Goal: Find specific page/section: Find specific page/section

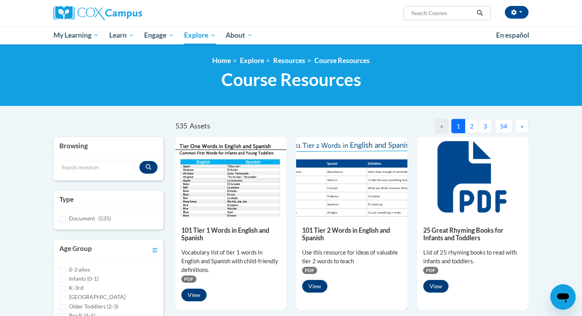
click at [475, 120] on button "2" at bounding box center [472, 126] width 14 height 14
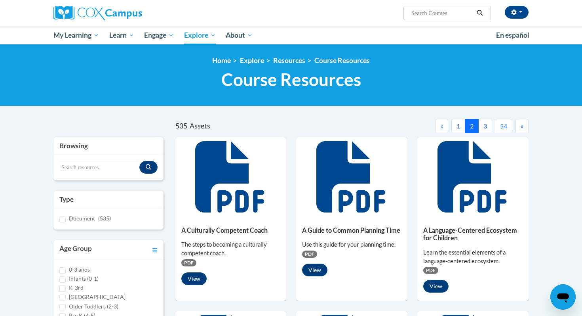
click at [484, 125] on button "3" at bounding box center [485, 126] width 14 height 14
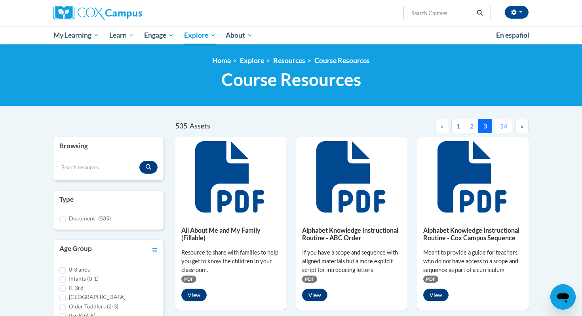
click at [521, 127] on span "»" at bounding box center [522, 126] width 3 height 8
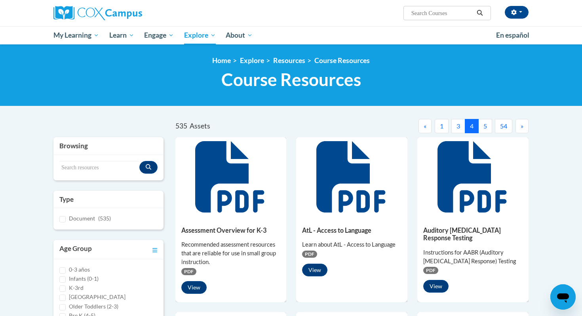
click at [484, 126] on button "5" at bounding box center [485, 126] width 14 height 14
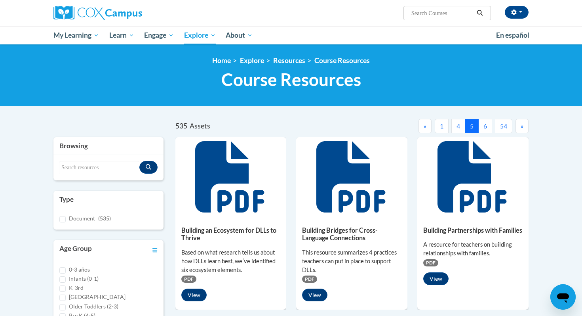
click at [484, 126] on button "6" at bounding box center [485, 126] width 14 height 14
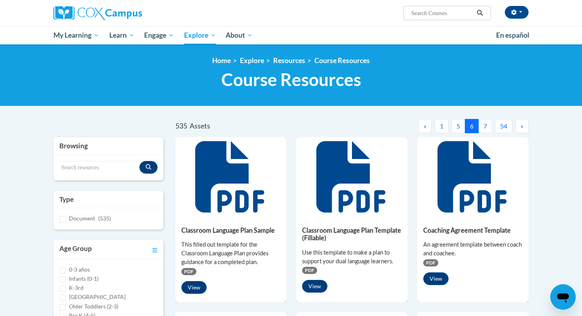
click at [484, 126] on button "7" at bounding box center [485, 126] width 14 height 14
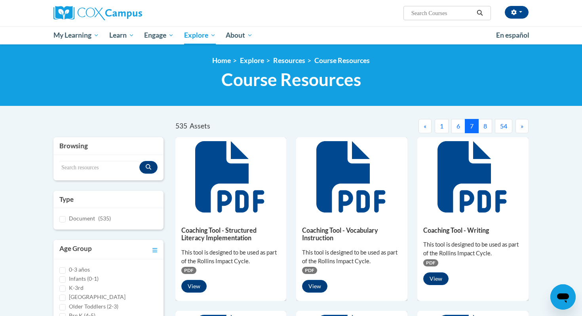
click at [484, 126] on button "8" at bounding box center [485, 126] width 14 height 14
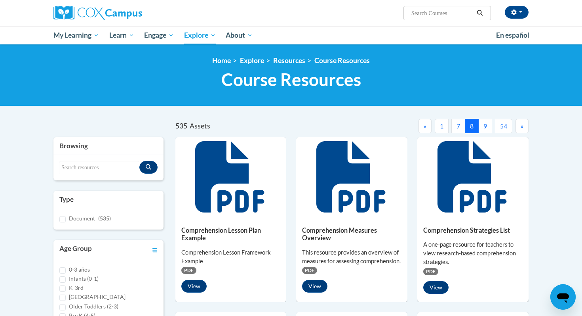
click at [489, 129] on button "9" at bounding box center [485, 126] width 14 height 14
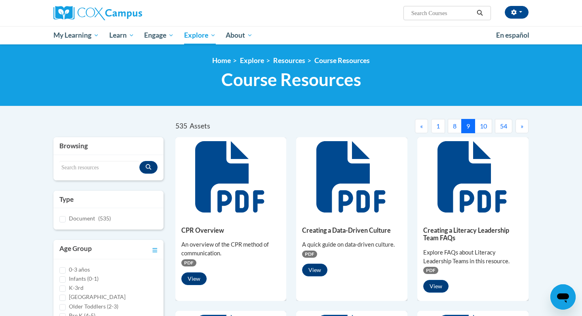
click at [489, 129] on button "10" at bounding box center [483, 126] width 17 height 14
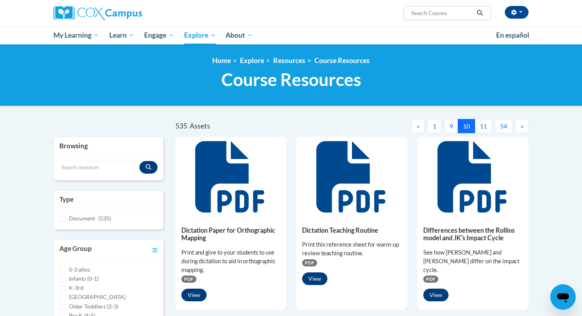
click at [489, 129] on button "11" at bounding box center [483, 126] width 17 height 14
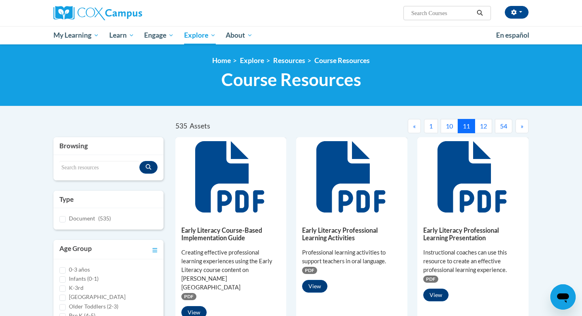
click at [489, 129] on button "12" at bounding box center [483, 126] width 17 height 14
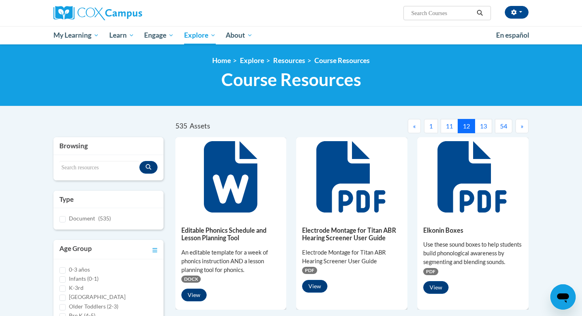
click at [489, 129] on button "13" at bounding box center [483, 126] width 17 height 14
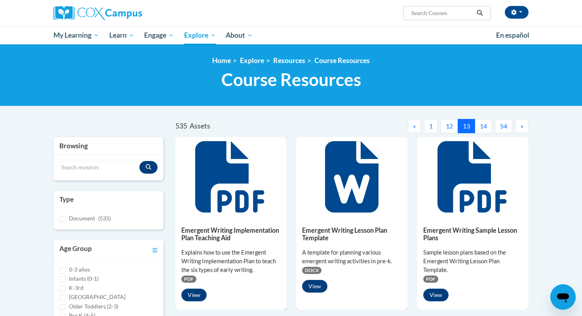
click at [489, 129] on button "14" at bounding box center [483, 126] width 17 height 14
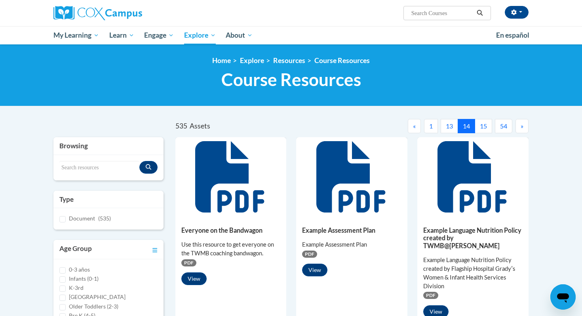
click at [489, 129] on button "15" at bounding box center [483, 126] width 17 height 14
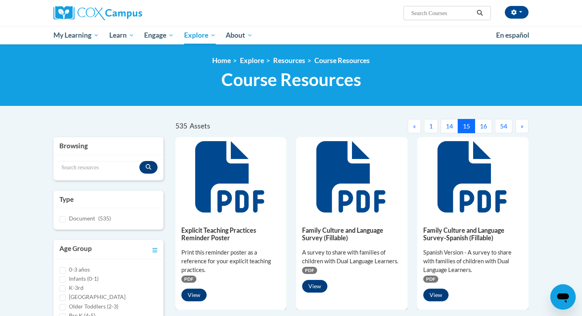
click at [489, 129] on button "16" at bounding box center [483, 126] width 17 height 14
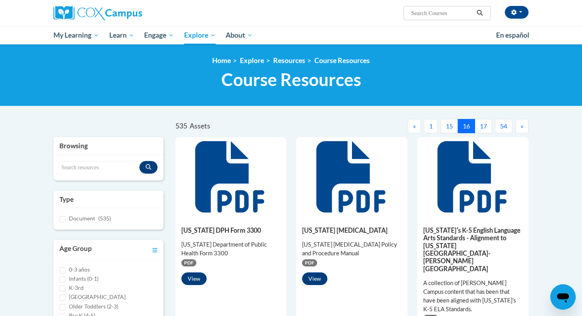
click at [489, 129] on button "17" at bounding box center [483, 126] width 17 height 14
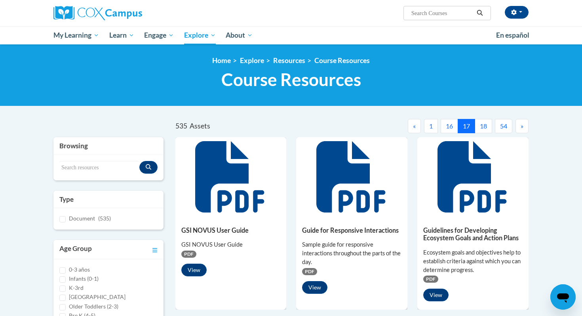
click at [489, 129] on button "18" at bounding box center [483, 126] width 17 height 14
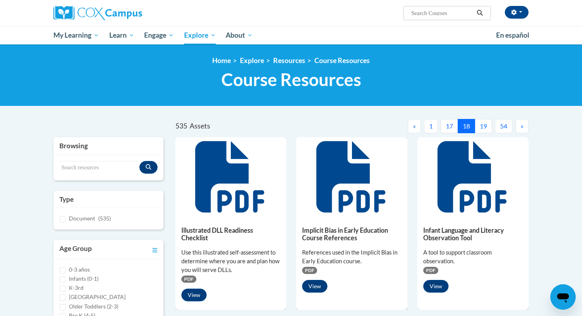
click at [489, 129] on button "19" at bounding box center [483, 126] width 17 height 14
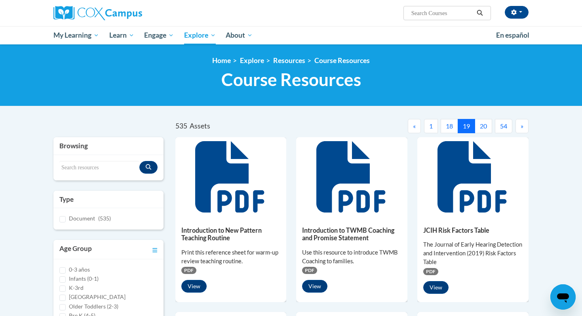
click at [489, 129] on button "20" at bounding box center [483, 126] width 17 height 14
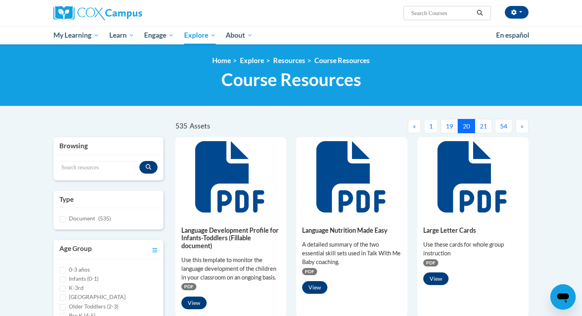
click at [484, 124] on button "21" at bounding box center [483, 126] width 17 height 14
